Goal: Go to known website: Access a specific website the user already knows

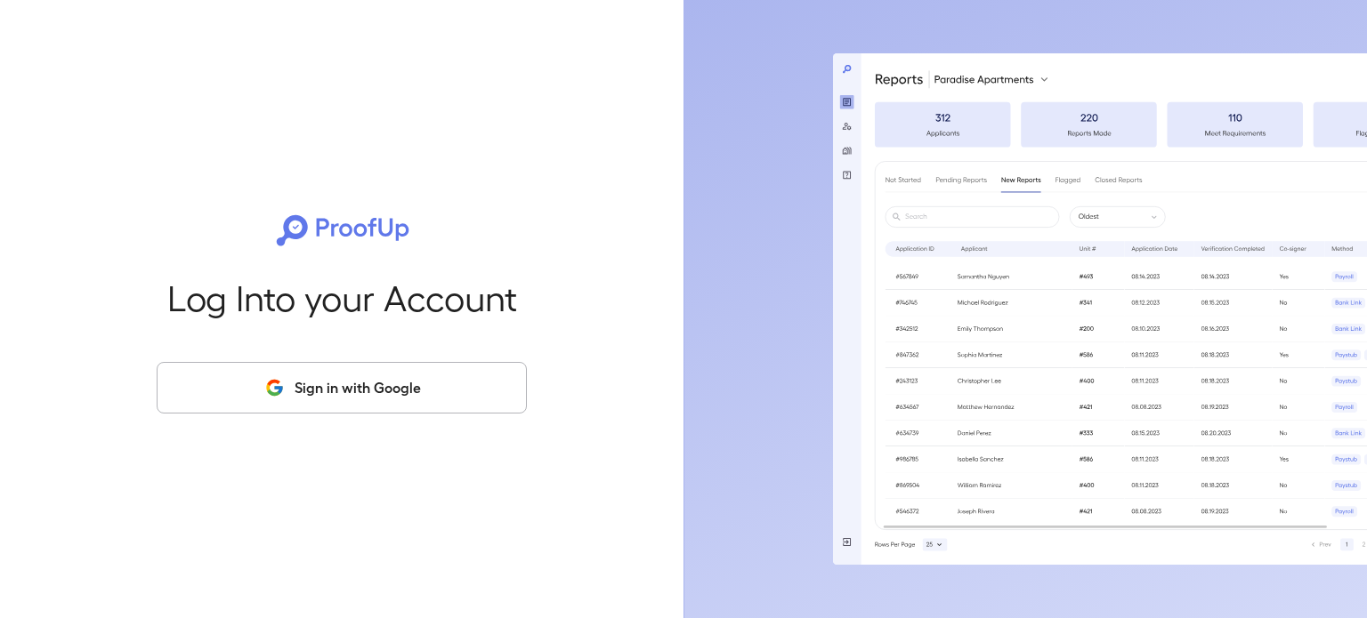
click at [341, 367] on button "Sign in with Google" at bounding box center [342, 388] width 370 height 52
click at [327, 367] on button "Sign in with Google" at bounding box center [342, 388] width 370 height 52
